Goal: Task Accomplishment & Management: Complete application form

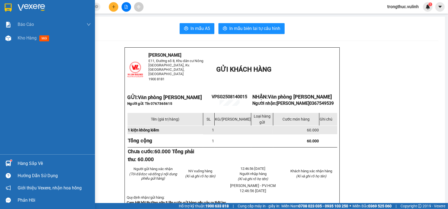
click at [7, 43] on div "Kho hàng mới" at bounding box center [47, 38] width 95 height 14
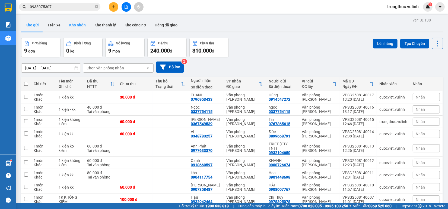
click at [80, 23] on button "Kho nhận" at bounding box center [77, 24] width 25 height 13
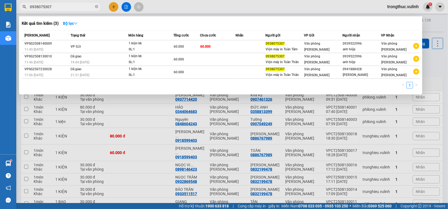
click at [68, 8] on input "0938075307" at bounding box center [62, 7] width 64 height 6
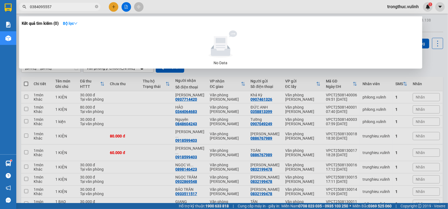
type input "0384095557"
click at [118, 96] on div at bounding box center [224, 104] width 448 height 209
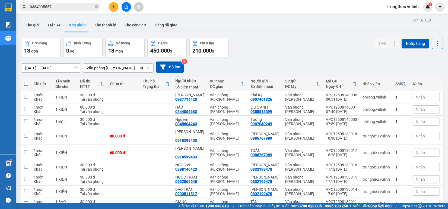
click at [112, 5] on button at bounding box center [114, 7] width 10 height 10
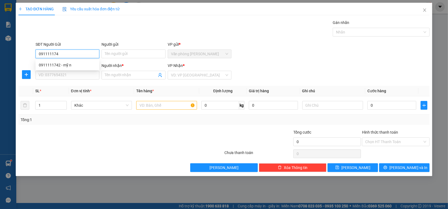
type input "0911111742"
click at [68, 68] on div "0911111742 - mỹ n" at bounding box center [68, 65] width 64 height 9
type input "mỹ n"
type input "0367549539"
type input "[PERSON_NAME]"
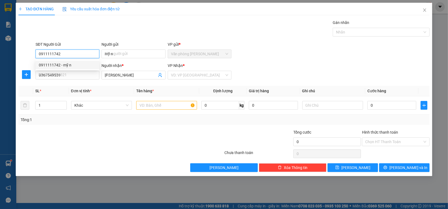
type input "60.000"
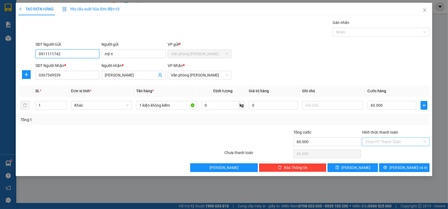
type input "0911111742"
click at [386, 138] on input "Hình thức thanh toán" at bounding box center [394, 141] width 57 height 8
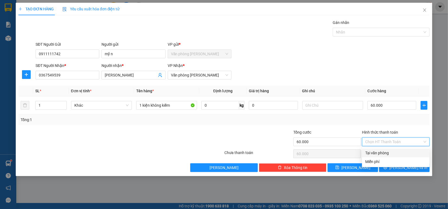
click at [383, 151] on div "Tại văn phòng" at bounding box center [396, 153] width 61 height 6
type input "0"
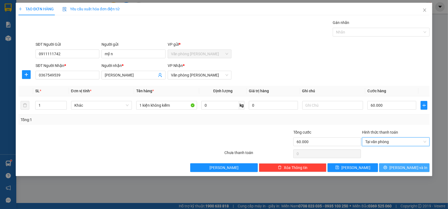
click at [390, 168] on button "[PERSON_NAME] và In" at bounding box center [404, 167] width 51 height 9
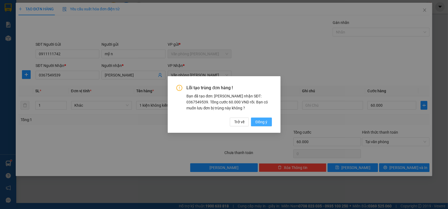
click at [267, 120] on span "Đồng ý" at bounding box center [262, 122] width 12 height 6
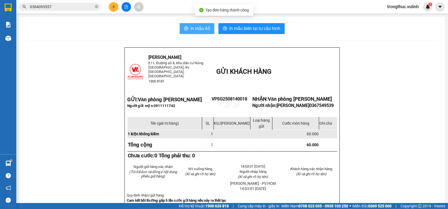
click at [196, 33] on button "In mẫu A5" at bounding box center [197, 28] width 35 height 11
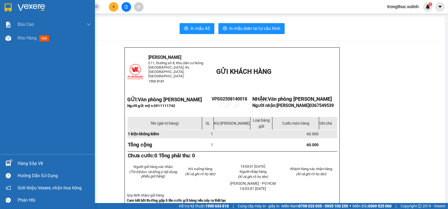
click at [20, 161] on div "Hàng sắp về" at bounding box center [54, 163] width 73 height 8
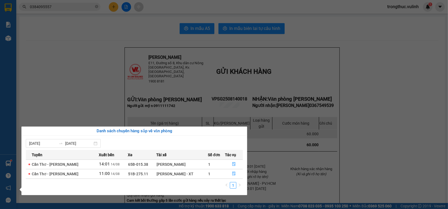
click at [60, 105] on section "Kết quả tìm kiếm ( 0 ) Bộ lọc No Data 0384095557 trongthuc.vulinh 1 Báo cáo BC …" at bounding box center [224, 104] width 448 height 209
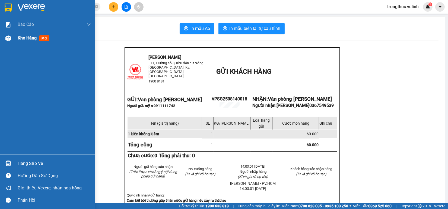
click at [8, 37] on img at bounding box center [8, 38] width 6 height 6
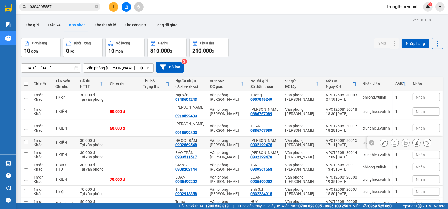
click at [162, 139] on td at bounding box center [156, 142] width 33 height 12
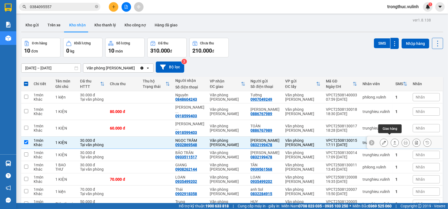
click at [393, 140] on icon at bounding box center [395, 142] width 4 height 4
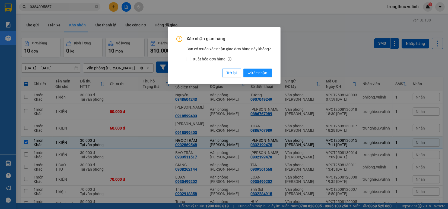
click at [257, 78] on div "Xác nhận giao hàng Bạn có muốn xác nhận giao đơn hàng này không? Xuất hóa đơn h…" at bounding box center [224, 55] width 113 height 56
click at [257, 75] on span "Xác nhận" at bounding box center [258, 73] width 20 height 6
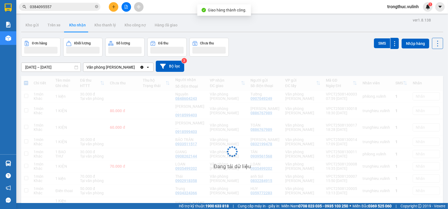
checkbox input "false"
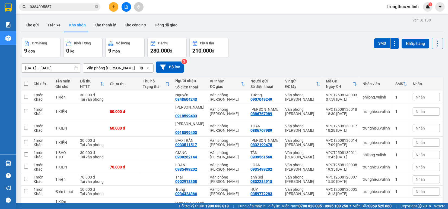
click at [114, 9] on button at bounding box center [114, 7] width 10 height 10
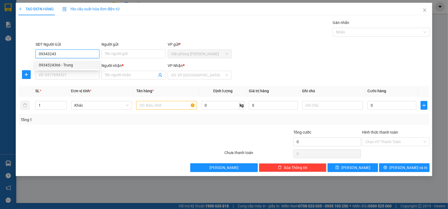
click at [54, 65] on div "0934324366 - Trung" at bounding box center [67, 65] width 57 height 6
type input "0934324366"
type input "Trung"
type input "0359772283"
type input "HUY"
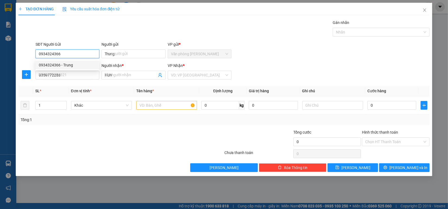
type input "60.000"
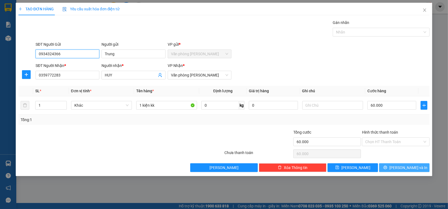
type input "0934324366"
click at [398, 171] on button "[PERSON_NAME] và In" at bounding box center [404, 167] width 51 height 9
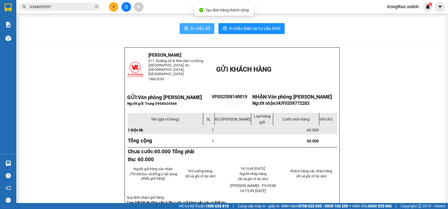
click at [184, 26] on icon "printer" at bounding box center [186, 28] width 4 height 4
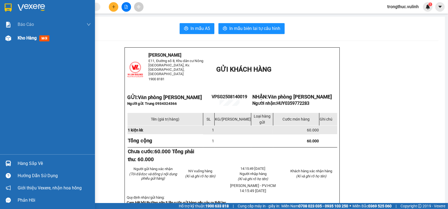
click at [17, 39] on div "Kho hàng mới" at bounding box center [47, 38] width 95 height 14
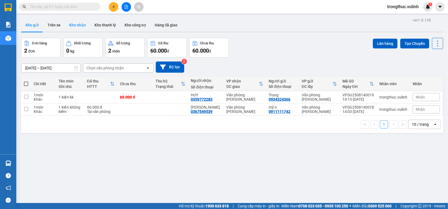
click at [71, 25] on button "Kho nhận" at bounding box center [77, 24] width 25 height 13
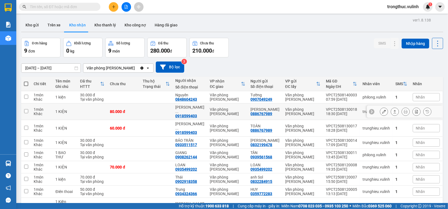
scroll to position [30, 0]
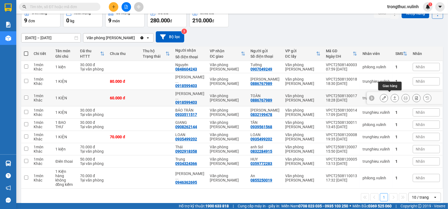
click at [391, 96] on button at bounding box center [395, 98] width 8 height 10
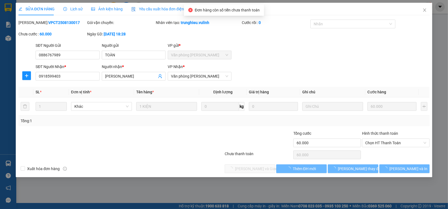
type input "0886767989"
type input "TOÀN"
type input "0918599403"
type input "TRẦN VĂN QUỐC"
type input "60.000"
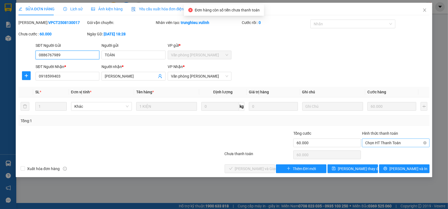
click at [378, 142] on span "Chọn HT Thanh Toán" at bounding box center [396, 142] width 61 height 8
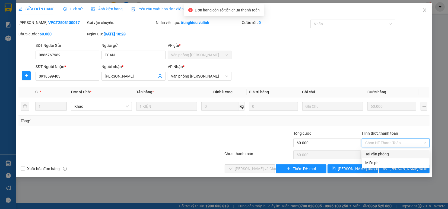
click at [376, 154] on div "Tại văn phòng" at bounding box center [396, 154] width 61 height 6
type input "0"
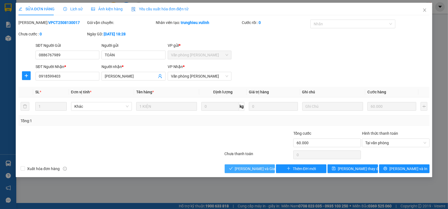
drag, startPoint x: 280, startPoint y: 163, endPoint x: 270, endPoint y: 166, distance: 10.2
click at [272, 166] on div "Total Paid Fee 0 Total UnPaid Fee 60.000 Cash Collection Total Fee Mã ĐH: VPCT2…" at bounding box center [223, 96] width 411 height 153
click at [268, 166] on button "Lưu và Giao hàng" at bounding box center [250, 168] width 51 height 9
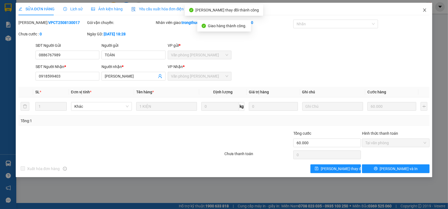
click at [426, 11] on icon "close" at bounding box center [425, 10] width 4 height 4
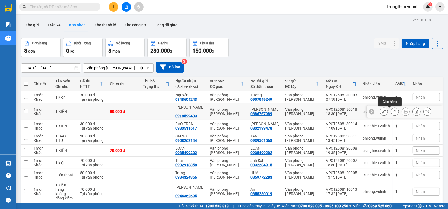
click at [393, 111] on icon at bounding box center [395, 111] width 4 height 4
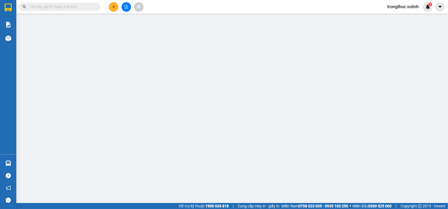
type input "0886767989"
type input "[PERSON_NAME]"
type input "0918599403"
type input "TRẦN VĂN QUỐC"
type input "80.000"
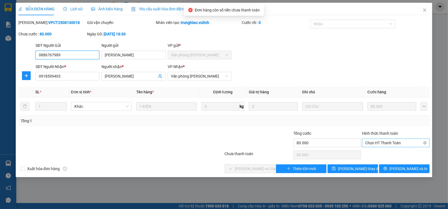
click at [380, 142] on span "Chọn HT Thanh Toán" at bounding box center [396, 142] width 61 height 8
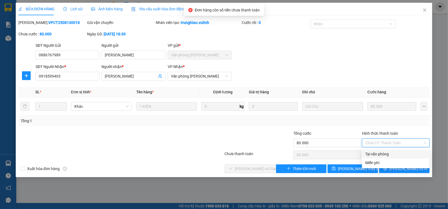
click at [378, 153] on div "Tại văn phòng" at bounding box center [396, 154] width 61 height 6
type input "0"
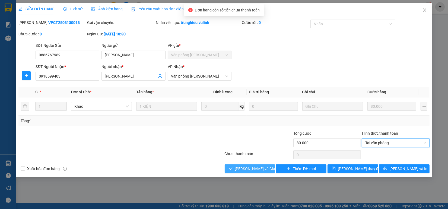
click at [251, 168] on span "Lưu và Giao hàng" at bounding box center [261, 168] width 52 height 6
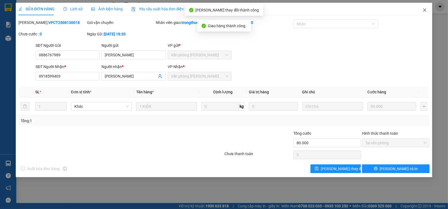
click at [429, 5] on span "Close" at bounding box center [424, 10] width 15 height 15
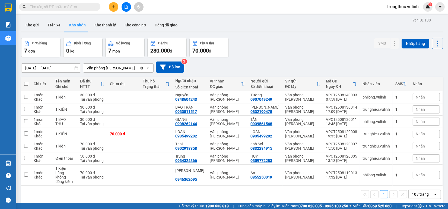
drag, startPoint x: 29, startPoint y: 25, endPoint x: 35, endPoint y: 2, distance: 23.2
click at [29, 24] on button "Kho gửi" at bounding box center [32, 24] width 22 height 13
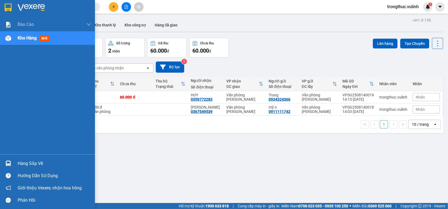
click at [2, 165] on div "Hàng sắp về" at bounding box center [47, 163] width 95 height 12
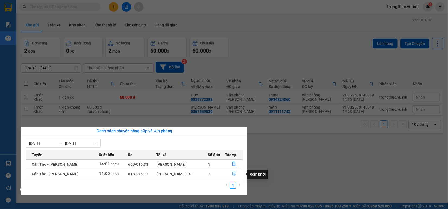
click at [233, 173] on icon "file-done" at bounding box center [234, 173] width 4 height 4
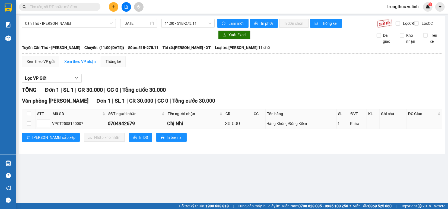
click at [31, 127] on td at bounding box center [29, 123] width 14 height 11
click at [30, 125] on input "checkbox" at bounding box center [29, 123] width 4 height 4
checkbox input "true"
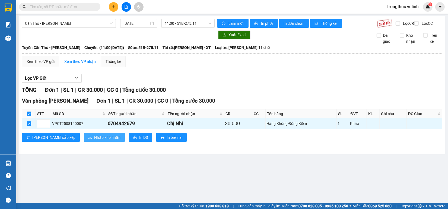
click at [94, 140] on span "Nhập kho nhận" at bounding box center [107, 137] width 26 height 6
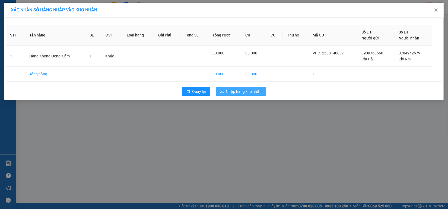
click at [249, 89] on span "Nhập hàng kho nhận" at bounding box center [244, 91] width 36 height 6
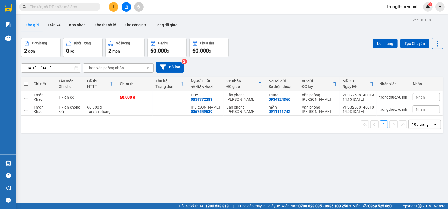
click at [115, 8] on icon "plus" at bounding box center [114, 7] width 4 height 4
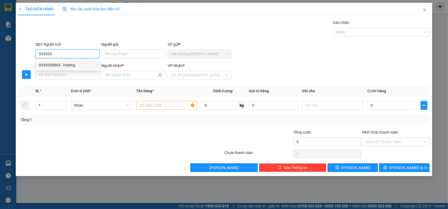
click at [89, 61] on div "0339350865 - Hương" at bounding box center [68, 65] width 64 height 9
type input "0339350865"
type input "Hương"
type input "0898837147"
type input "Mỹ Nhi"
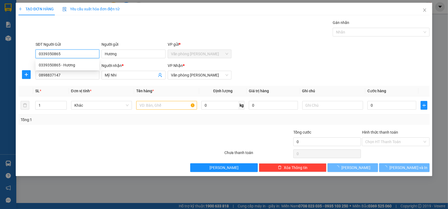
type input "60.000"
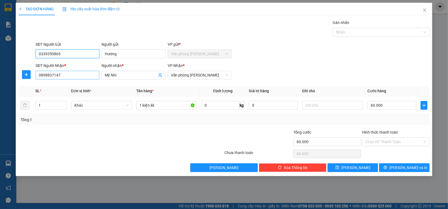
type input "0339350865"
click at [79, 71] on input "0898837147" at bounding box center [68, 75] width 64 height 9
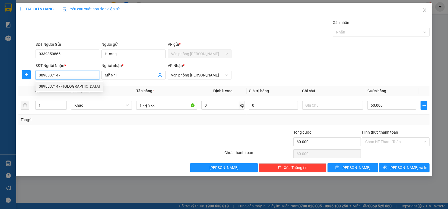
click at [79, 71] on input "0898837147" at bounding box center [68, 75] width 64 height 9
click at [76, 93] on div "0907074277 - Tuấn" at bounding box center [69, 95] width 61 height 6
type input "0907074277"
type input "Tuấn"
type input "50.000"
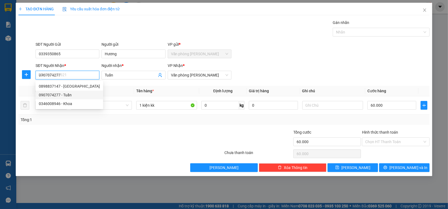
type input "50.000"
type input "0907074277"
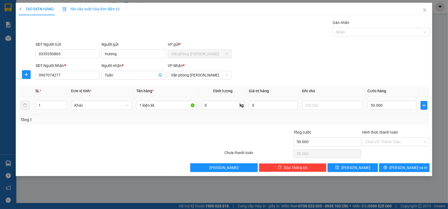
click at [386, 100] on div "50.000" at bounding box center [392, 105] width 49 height 11
click at [389, 105] on input "50.000" at bounding box center [392, 105] width 49 height 9
type input "0"
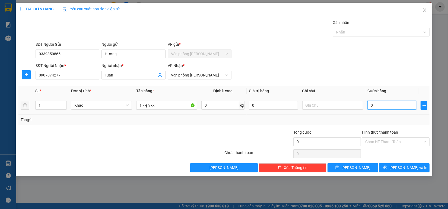
type input "0"
type input "10"
type input "120"
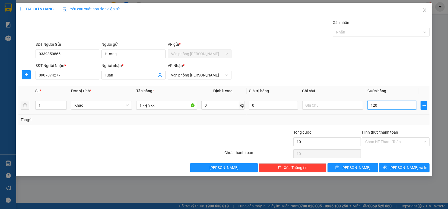
type input "120"
type input "1.200"
type input "12.000"
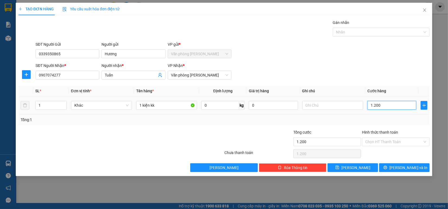
type input "12.000"
type input "120.000"
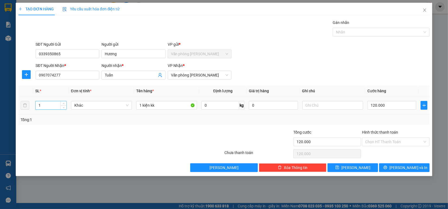
click at [52, 108] on input "1" at bounding box center [51, 105] width 31 height 8
type input "2"
click at [141, 106] on input "1 kiện kk" at bounding box center [166, 105] width 61 height 9
type input "2 kiện kk"
click at [401, 168] on span "[PERSON_NAME] và In" at bounding box center [409, 167] width 38 height 6
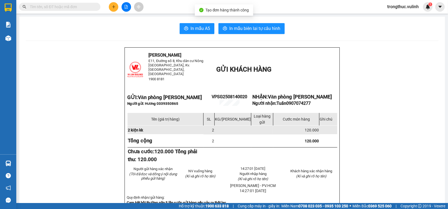
click at [212, 25] on div "In mẫu A5 In mẫu biên lai tự cấu hình" at bounding box center [232, 28] width 413 height 11
click at [206, 26] on span "In mẫu A5" at bounding box center [201, 28] width 20 height 7
click at [200, 30] on span "In mẫu A5" at bounding box center [201, 28] width 20 height 7
